Goal: Information Seeking & Learning: Learn about a topic

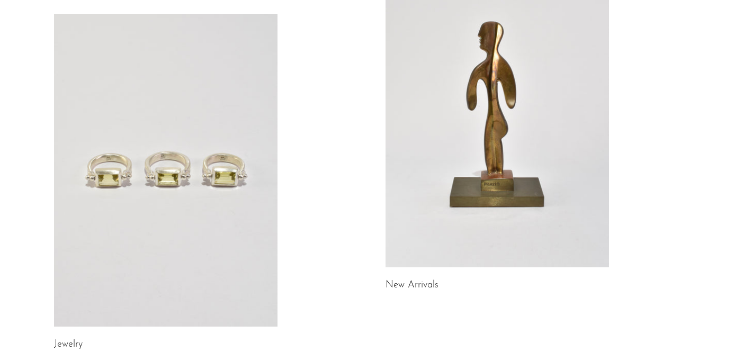
scroll to position [236, 0]
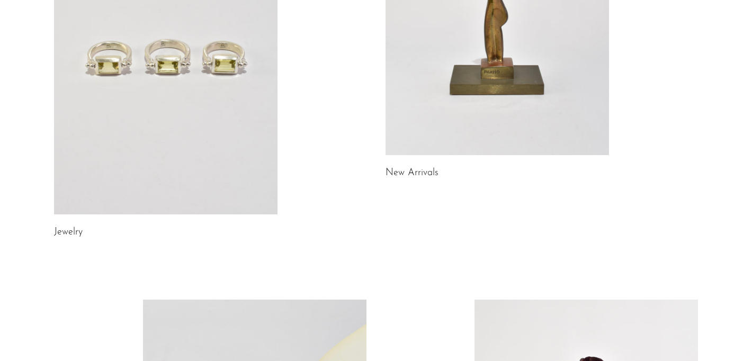
click at [184, 142] on link at bounding box center [165, 58] width 223 height 313
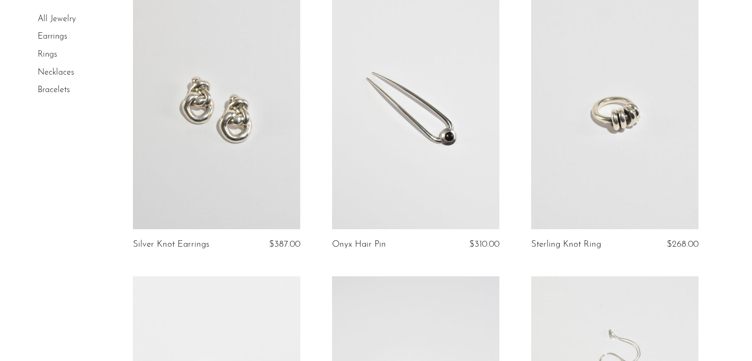
scroll to position [945, 0]
click at [619, 122] on link at bounding box center [614, 112] width 167 height 234
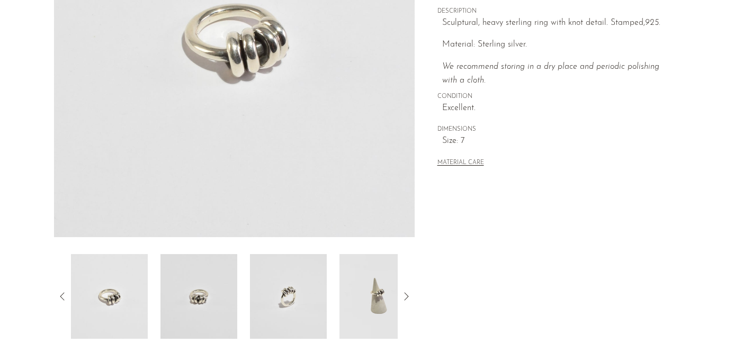
scroll to position [210, 0]
click at [372, 295] on img at bounding box center [377, 295] width 77 height 85
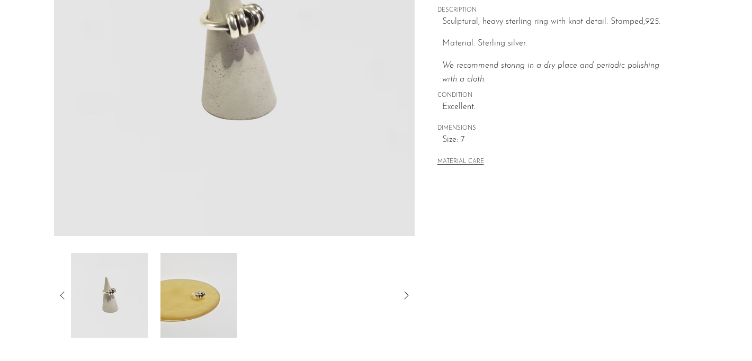
click at [196, 314] on img at bounding box center [198, 295] width 77 height 85
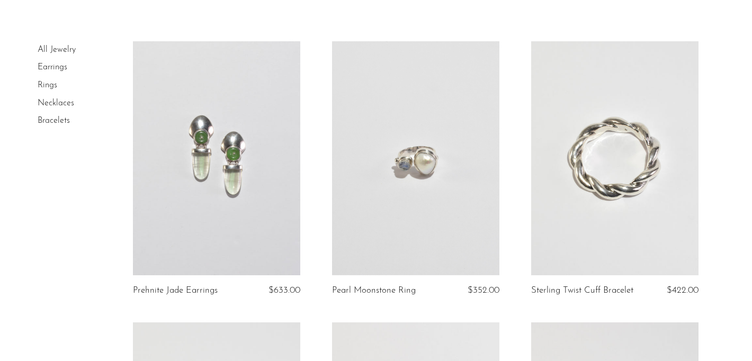
scroll to position [57, 0]
click at [612, 197] on link at bounding box center [614, 158] width 167 height 234
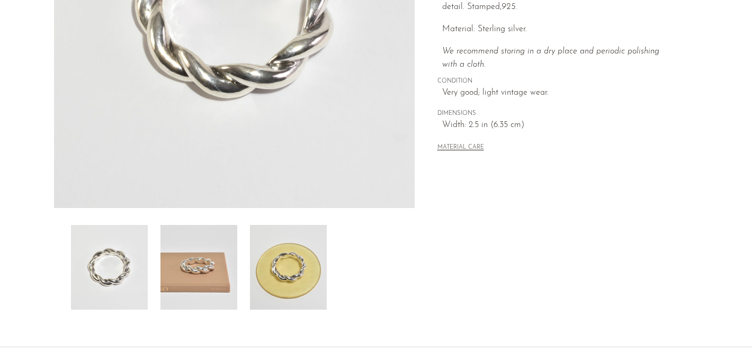
scroll to position [5, 0]
